Goal: Task Accomplishment & Management: Use online tool/utility

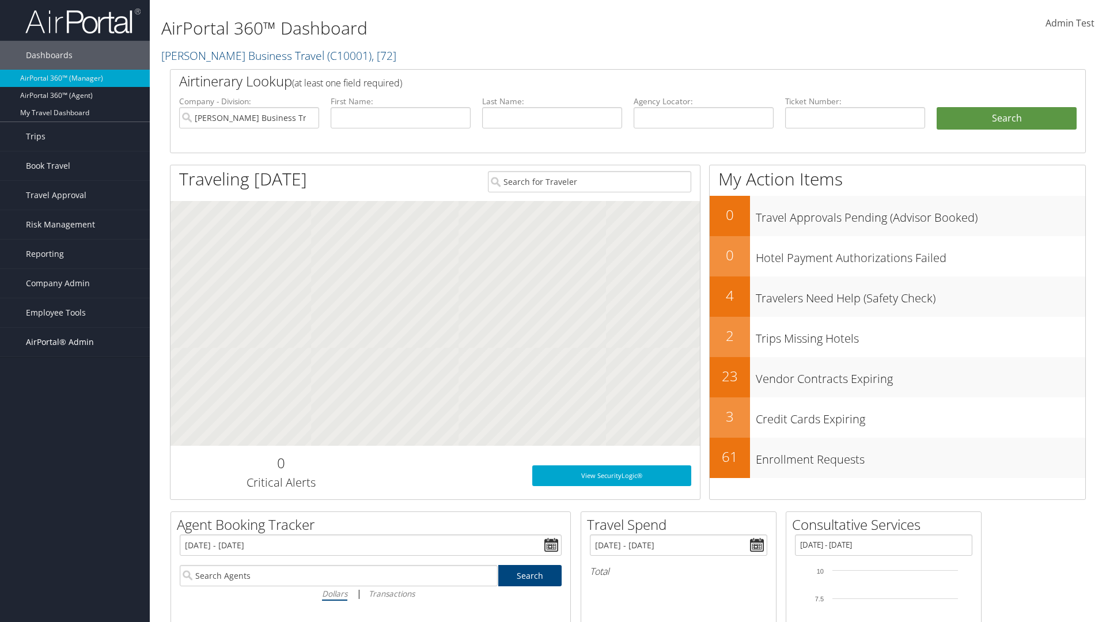
click at [75, 342] on span "AirPortal® Admin" at bounding box center [60, 342] width 68 height 29
click at [75, 486] on link "Profile Sync Analytics" at bounding box center [75, 485] width 150 height 17
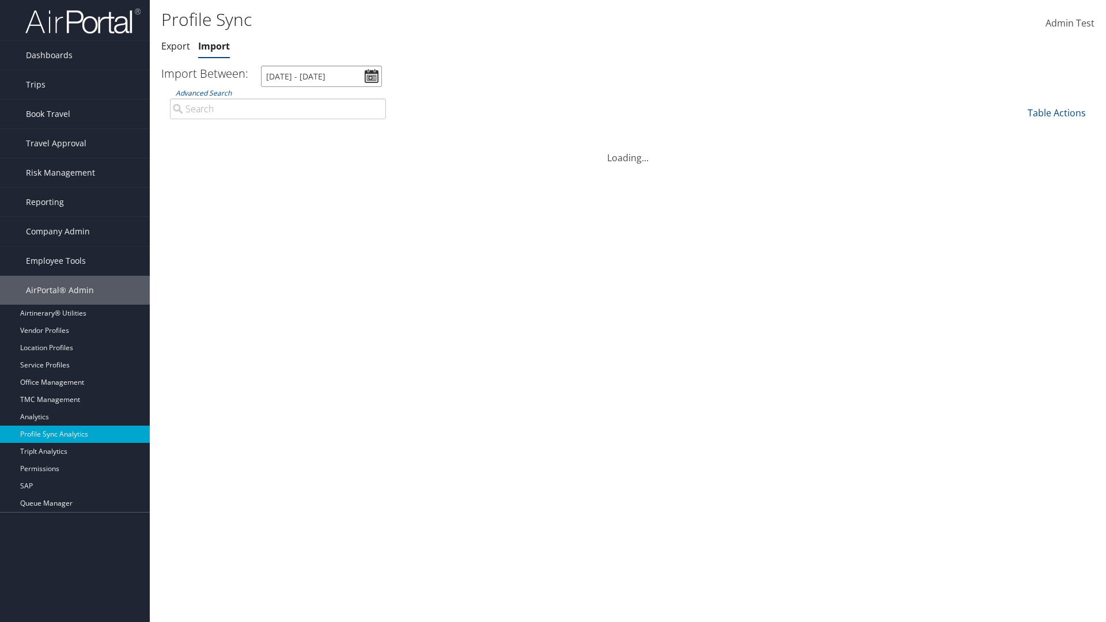
click at [321, 76] on input "[DATE] - [DATE]" at bounding box center [321, 76] width 121 height 21
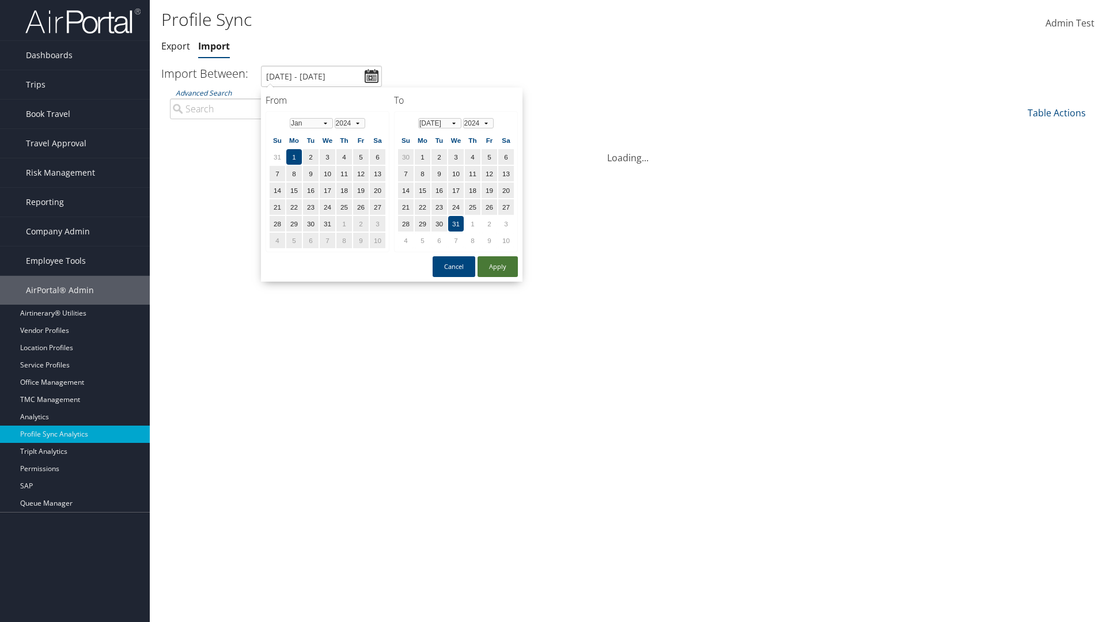
click at [498, 266] on button "Apply" at bounding box center [497, 266] width 40 height 21
type input "[DATE] - [DATE]"
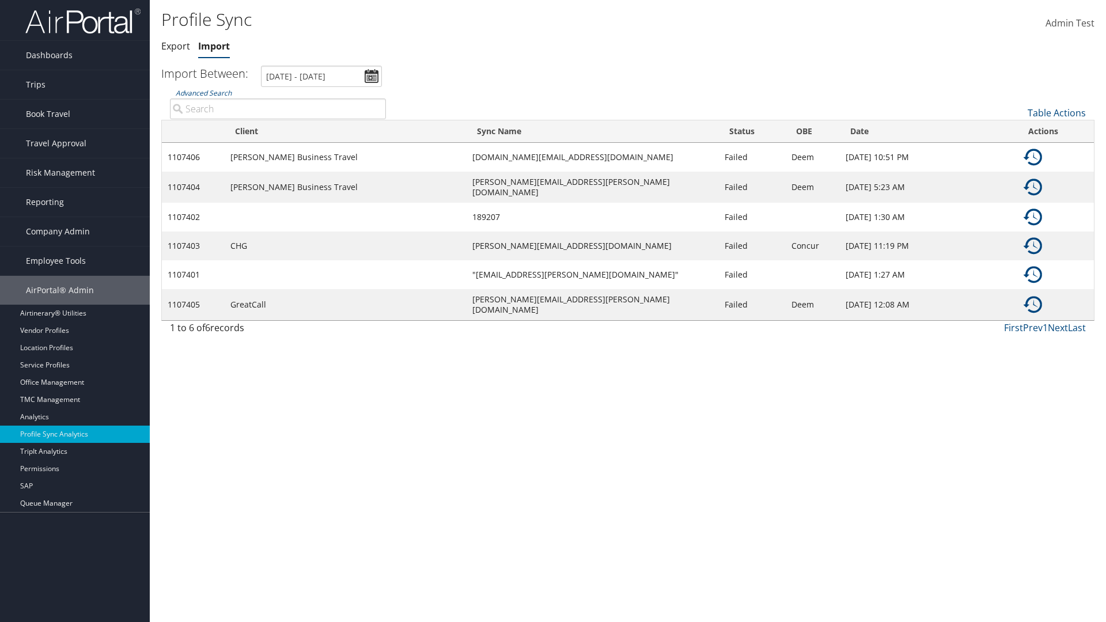
type input "[PERSON_NAME] Business Travel"
